Goal: Task Accomplishment & Management: Manage account settings

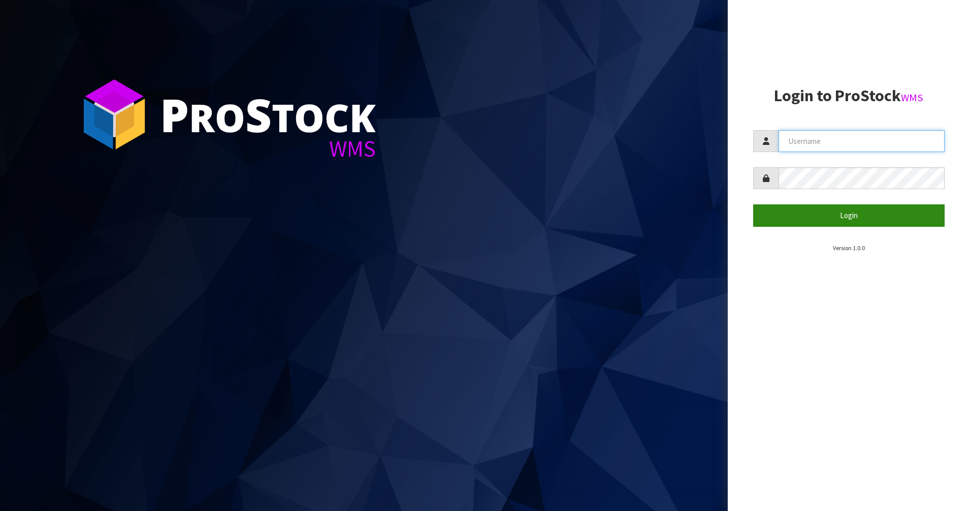
type input "PACIFICBIOLOGICS"
click at [853, 218] on button "Login" at bounding box center [849, 215] width 192 height 22
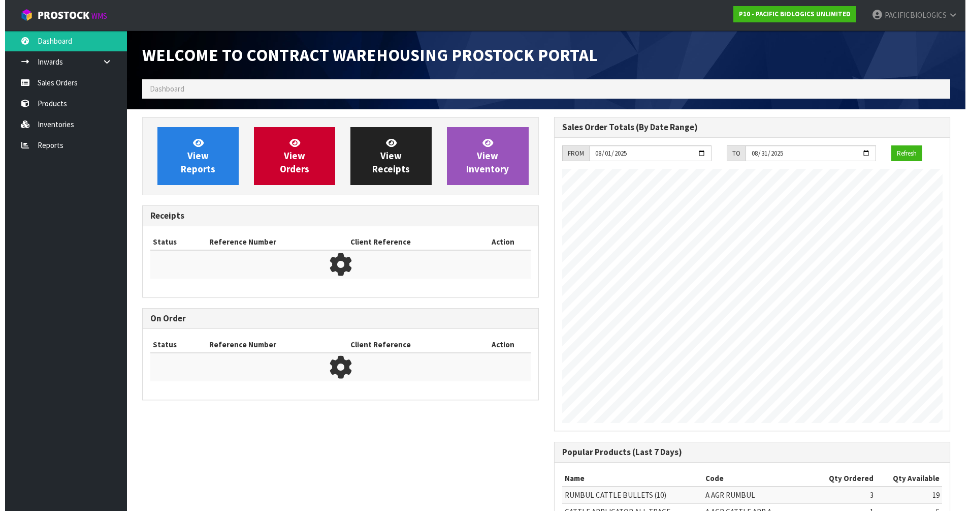
scroll to position [448, 411]
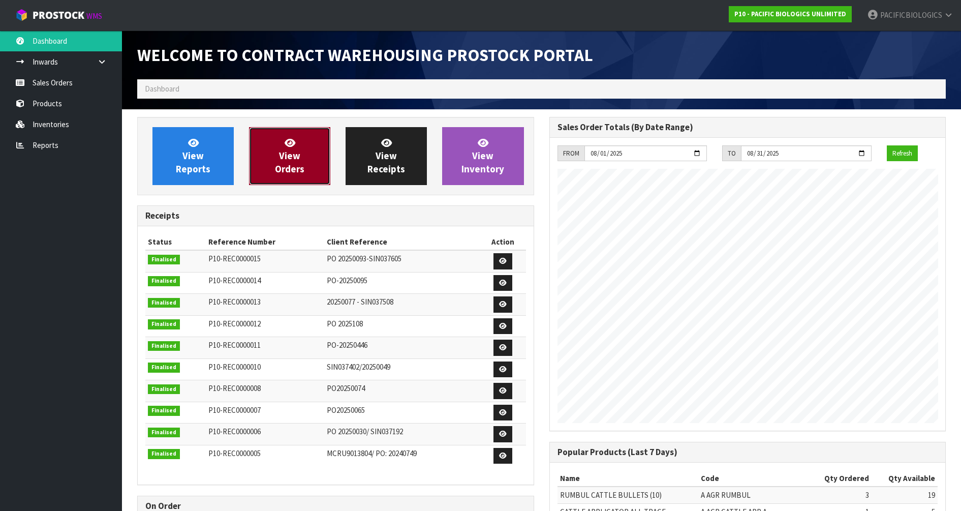
click at [298, 178] on link "View Orders" at bounding box center [289, 156] width 81 height 58
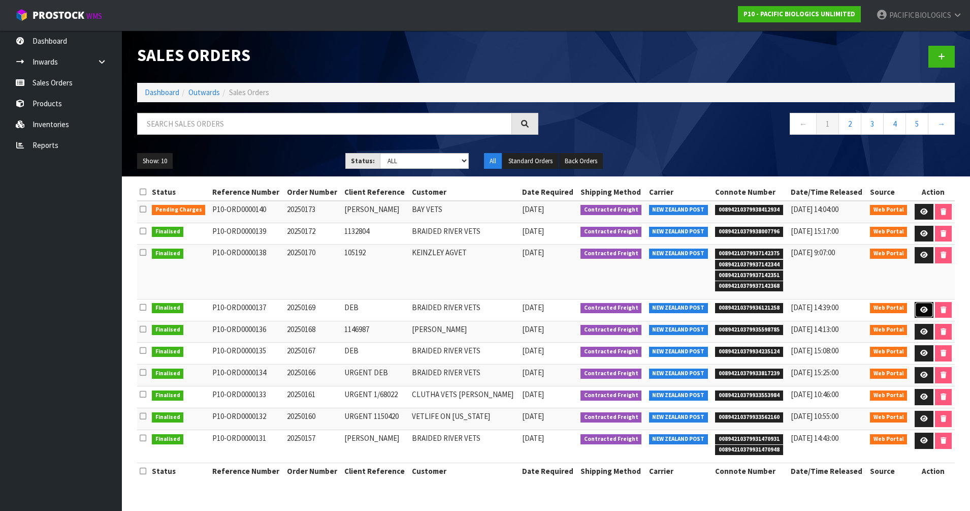
click at [921, 310] on icon at bounding box center [924, 309] width 8 height 7
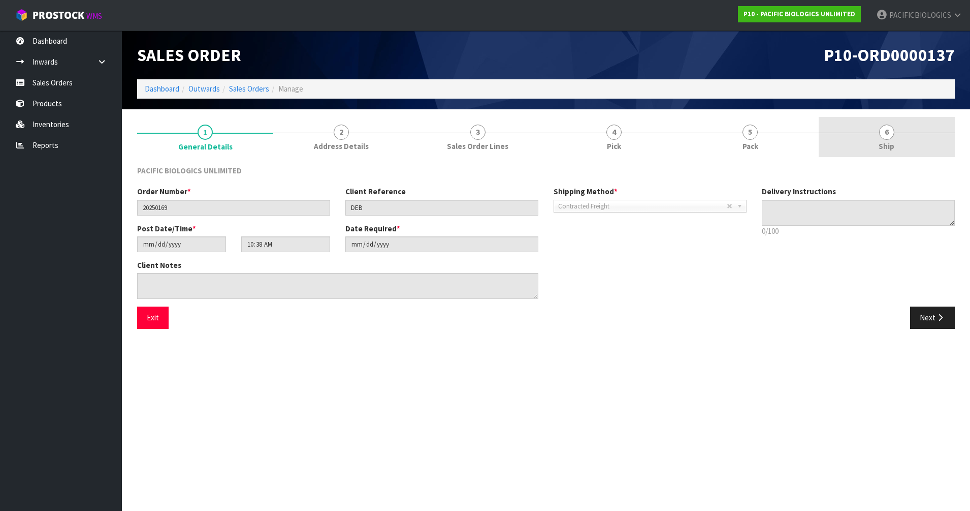
click at [889, 140] on link "6 Ship" at bounding box center [887, 137] width 136 height 40
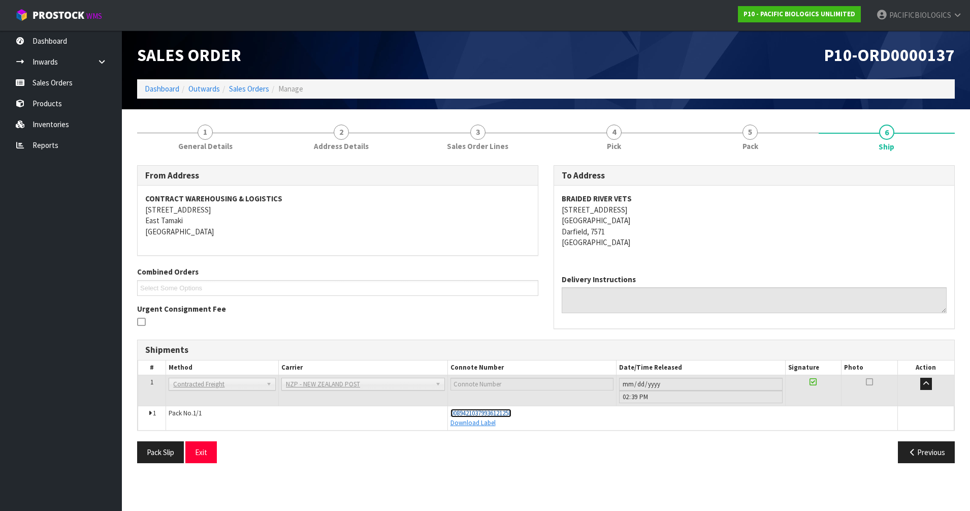
click at [511, 413] on span "00894210379936121258" at bounding box center [481, 412] width 61 height 9
click at [249, 85] on link "Sales Orders" at bounding box center [249, 89] width 40 height 10
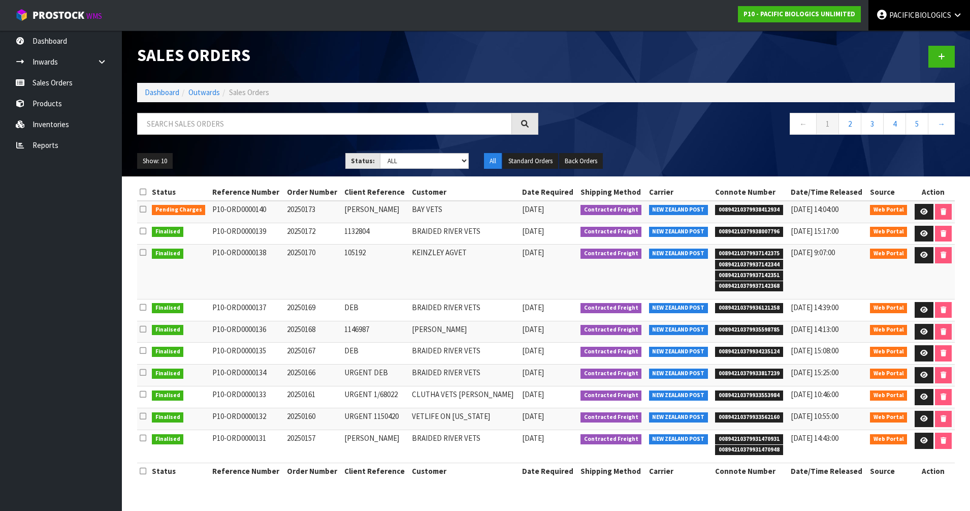
click at [913, 18] on span "PACIFICBIOLOGICS" at bounding box center [920, 15] width 62 height 10
click at [895, 39] on link "Logout" at bounding box center [929, 41] width 80 height 14
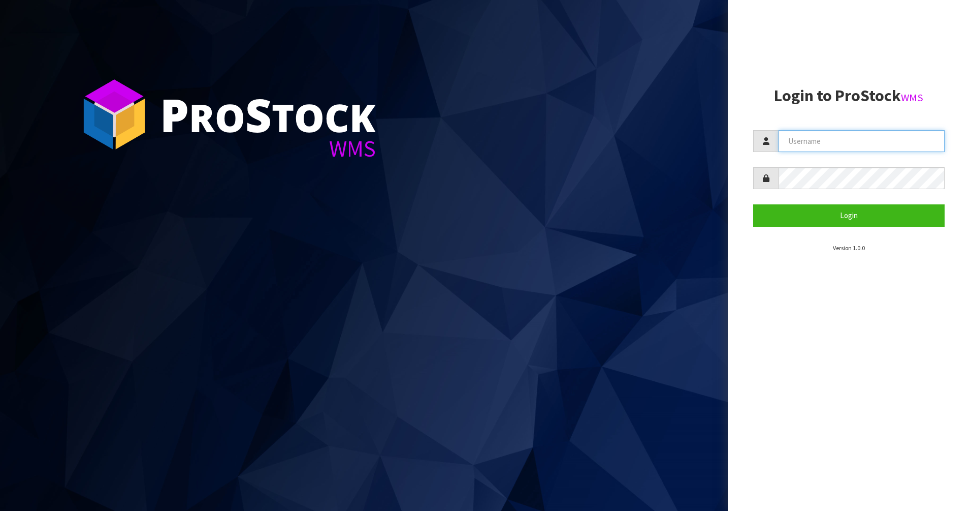
type input "PACIFICBIOLOGICS"
